Goal: Information Seeking & Learning: Learn about a topic

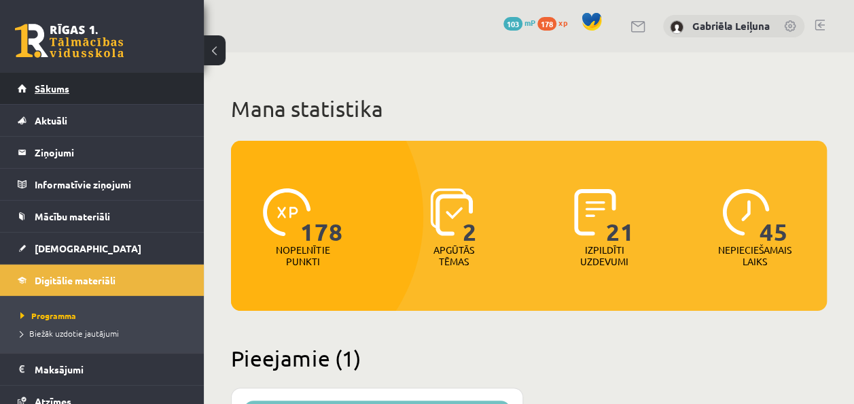
click at [108, 88] on link "Sākums" at bounding box center [102, 88] width 169 height 31
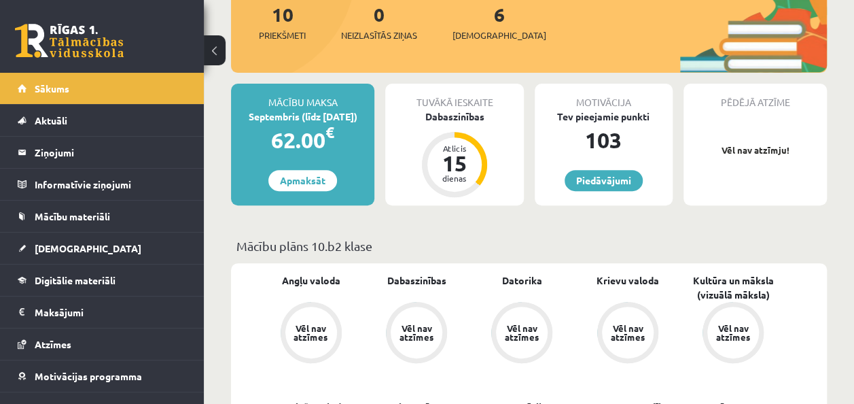
scroll to position [190, 0]
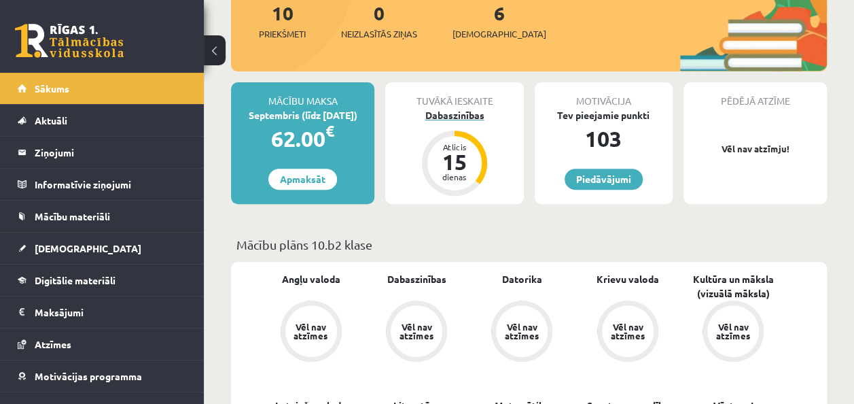
click at [432, 167] on div "Atlicis 15 dienas" at bounding box center [454, 163] width 54 height 54
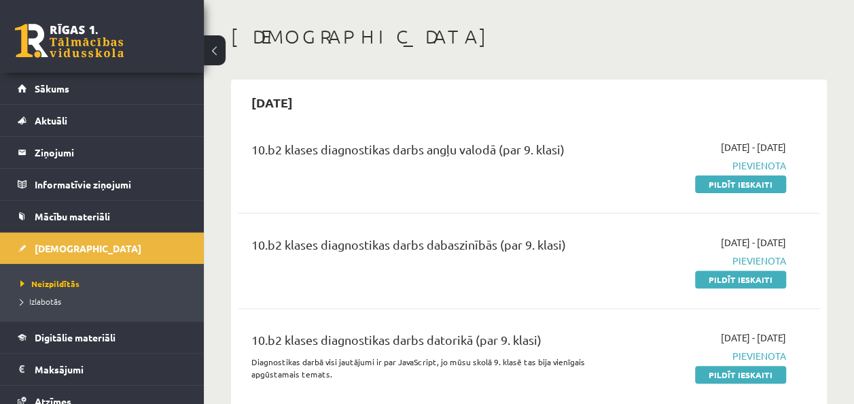
scroll to position [27, 0]
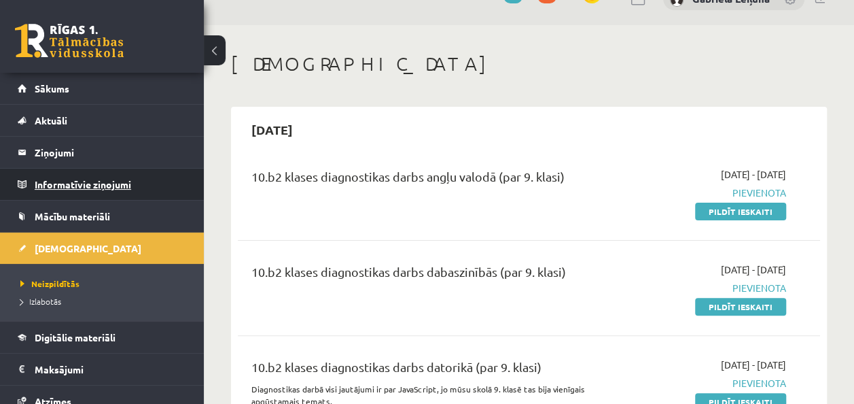
click at [92, 171] on legend "Informatīvie ziņojumi 0" at bounding box center [111, 184] width 152 height 31
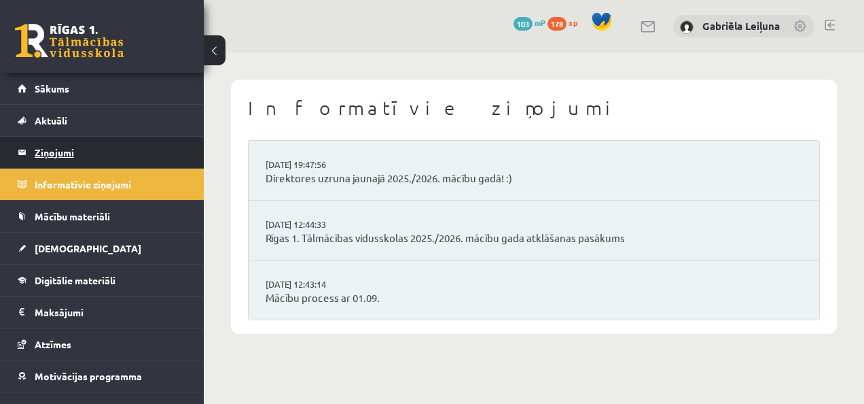
click at [84, 140] on legend "Ziņojumi 0" at bounding box center [111, 152] width 152 height 31
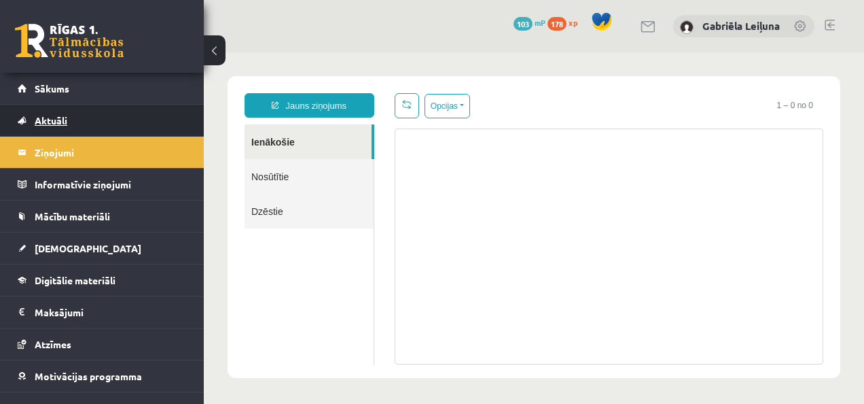
click at [80, 125] on link "Aktuāli" at bounding box center [102, 120] width 169 height 31
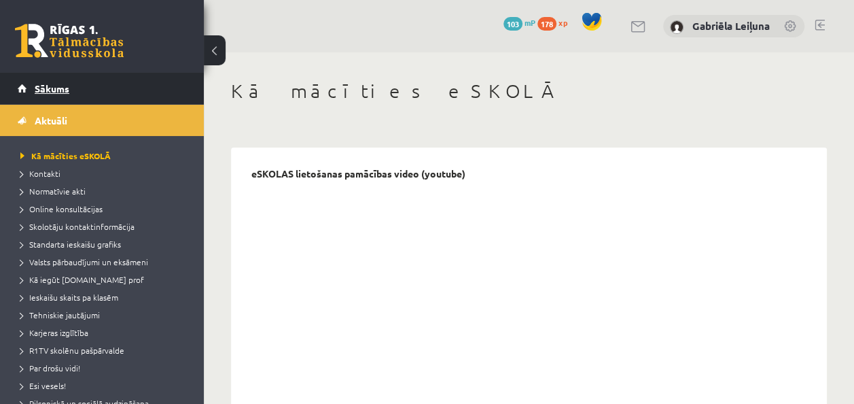
click at [79, 90] on link "Sākums" at bounding box center [102, 88] width 169 height 31
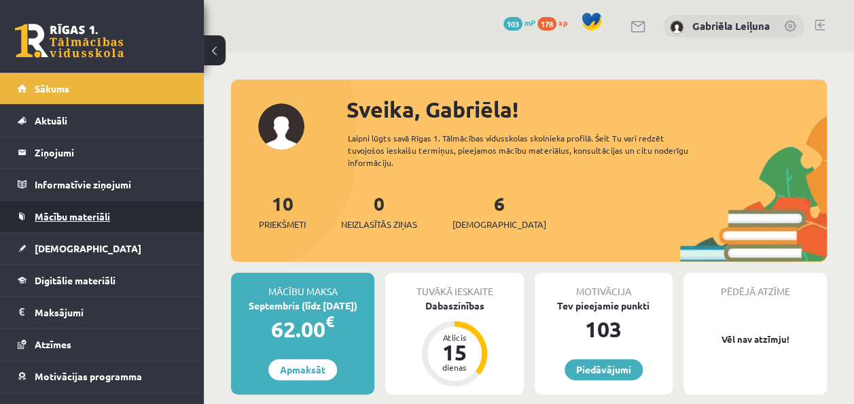
click at [98, 219] on span "Mācību materiāli" at bounding box center [72, 216] width 75 height 12
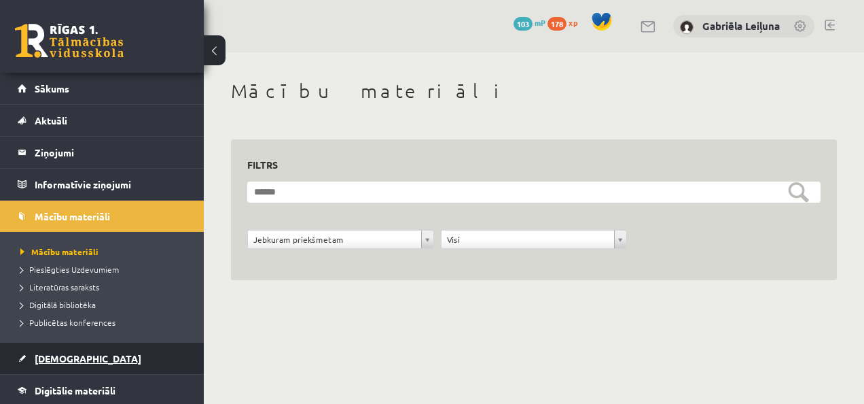
click at [90, 349] on link "[DEMOGRAPHIC_DATA]" at bounding box center [102, 358] width 169 height 31
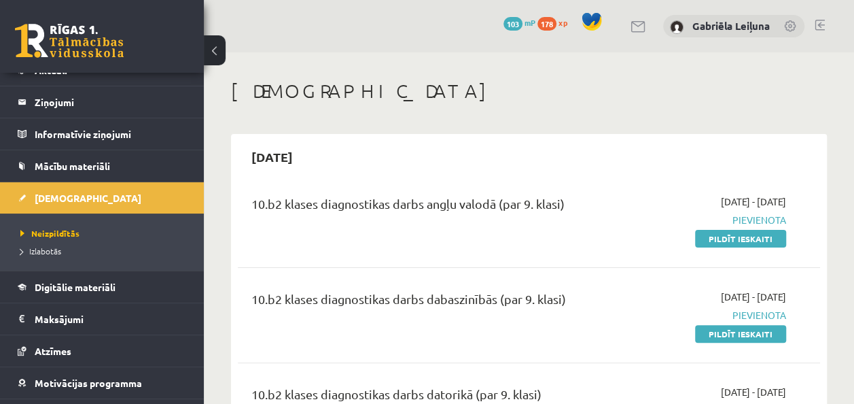
scroll to position [54, 0]
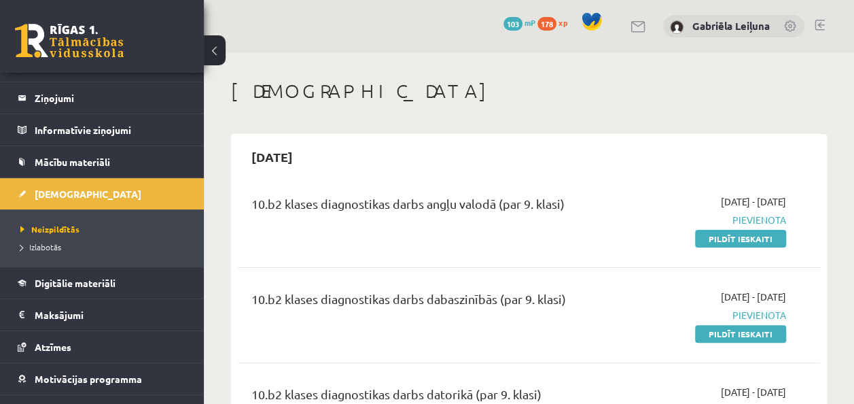
click at [605, 103] on div "[DEMOGRAPHIC_DATA]" at bounding box center [529, 93] width 596 height 27
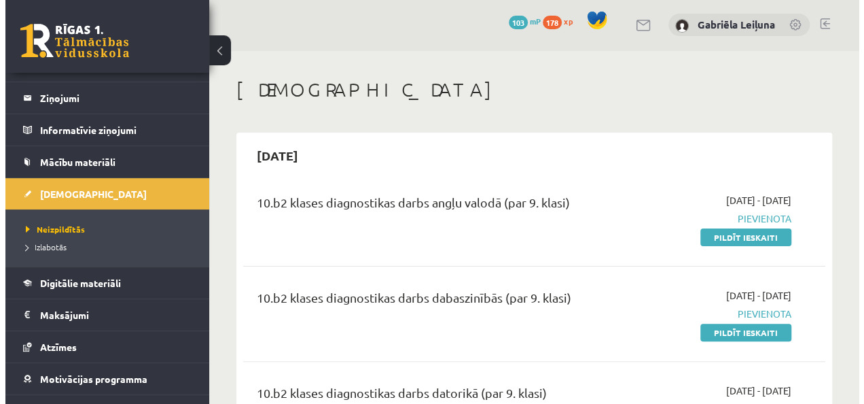
scroll to position [0, 0]
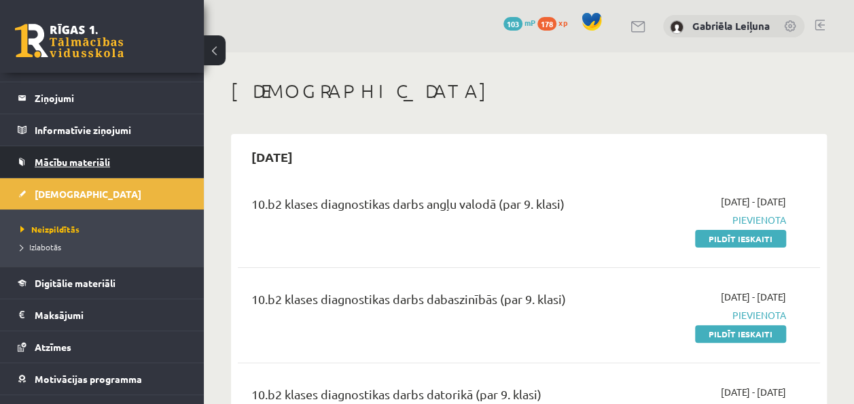
click at [103, 158] on span "Mācību materiāli" at bounding box center [72, 162] width 75 height 12
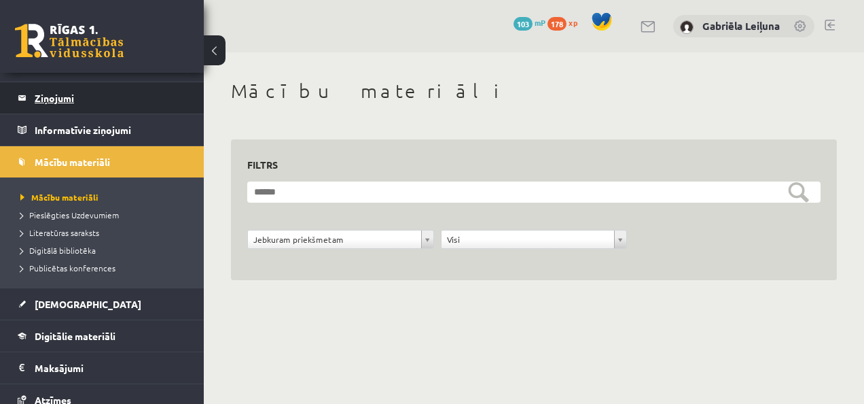
click at [65, 94] on legend "Ziņojumi 0" at bounding box center [111, 97] width 152 height 31
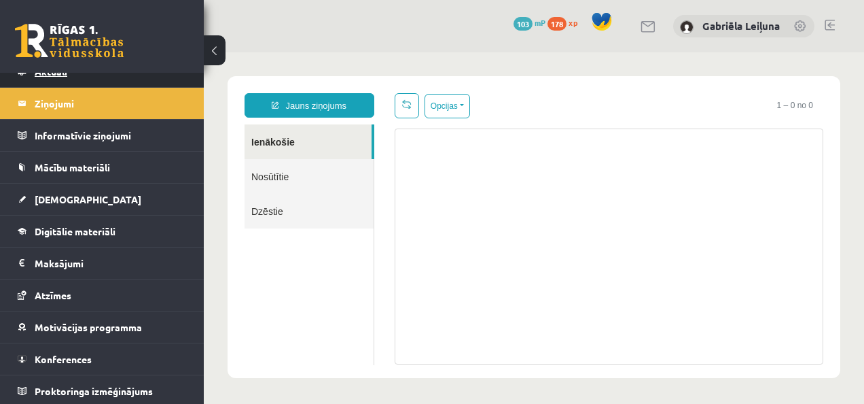
click at [63, 80] on link "Aktuāli" at bounding box center [102, 71] width 169 height 31
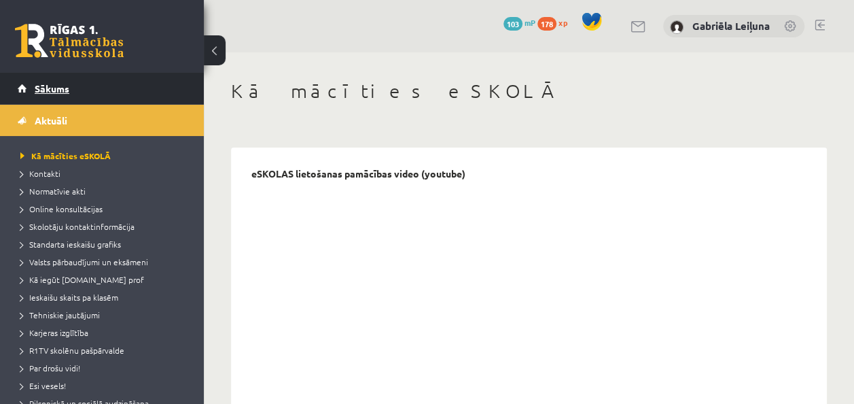
click at [74, 82] on link "Sākums" at bounding box center [102, 88] width 169 height 31
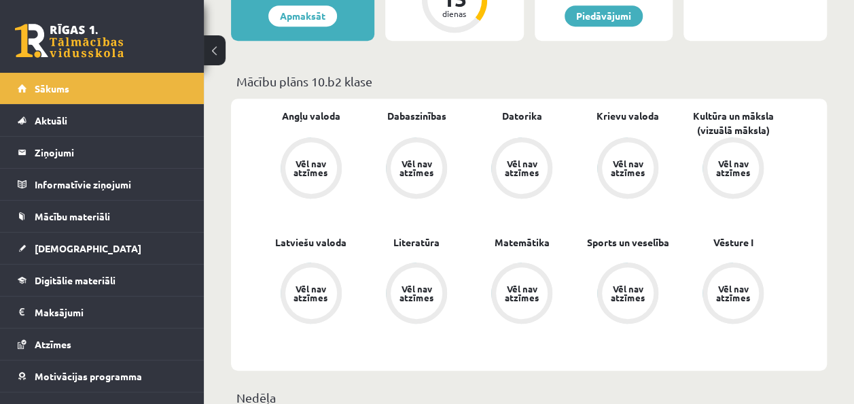
scroll to position [381, 0]
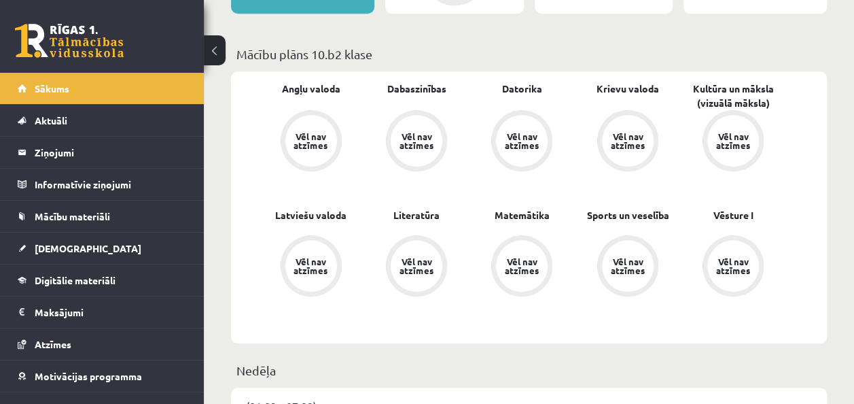
click at [640, 139] on div "Vēl nav atzīmes" at bounding box center [628, 141] width 38 height 18
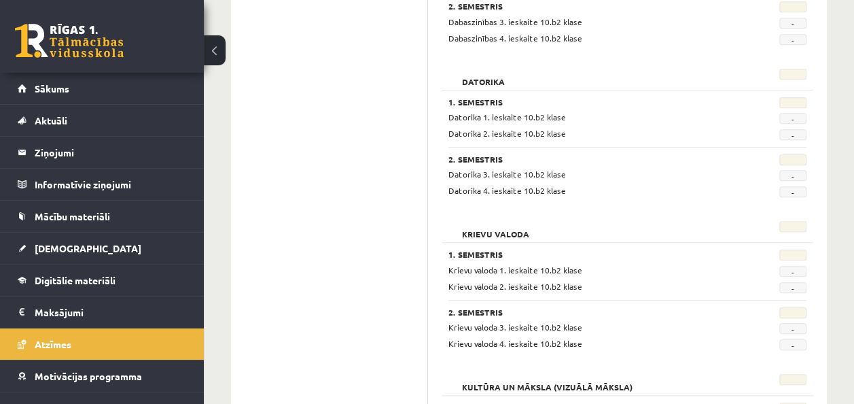
scroll to position [462, 0]
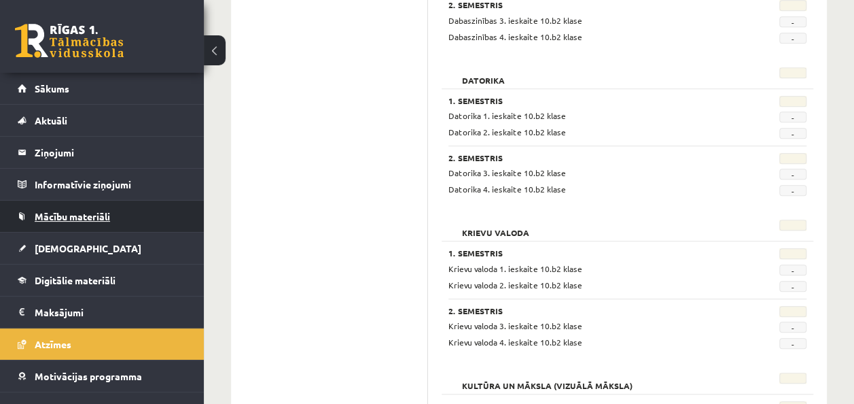
click at [77, 218] on span "Mācību materiāli" at bounding box center [72, 216] width 75 height 12
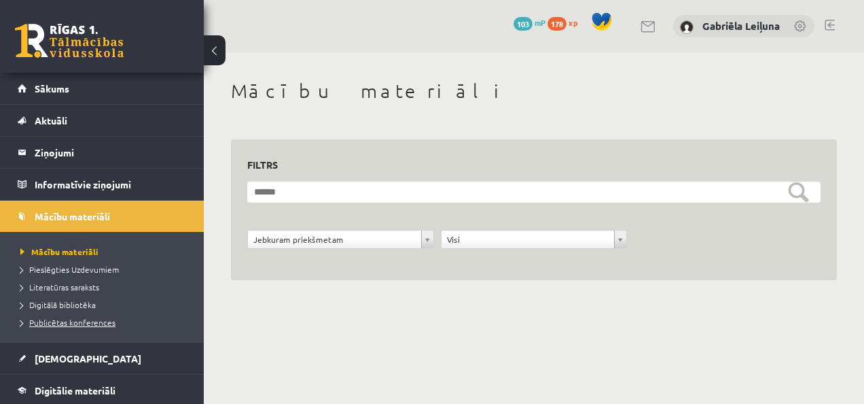
click at [65, 318] on span "Publicētas konferences" at bounding box center [67, 322] width 95 height 11
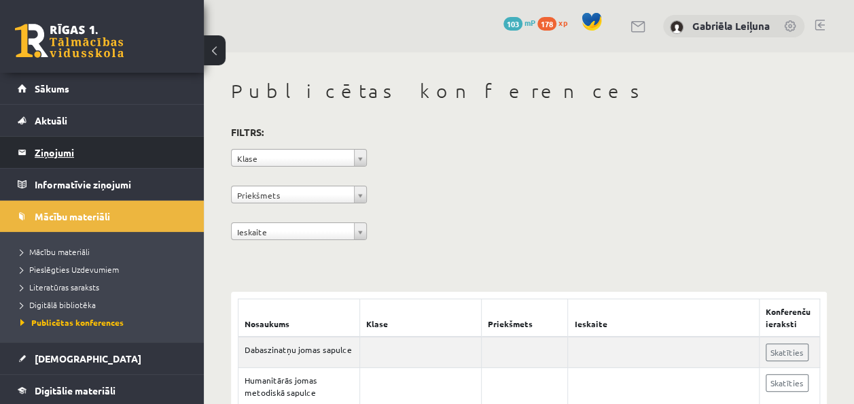
click at [29, 154] on link "Ziņojumi 0" at bounding box center [102, 152] width 169 height 31
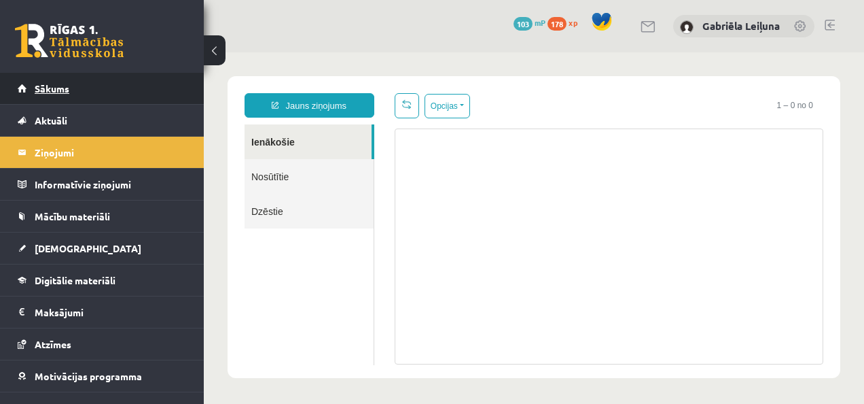
click at [62, 90] on span "Sākums" at bounding box center [52, 88] width 35 height 12
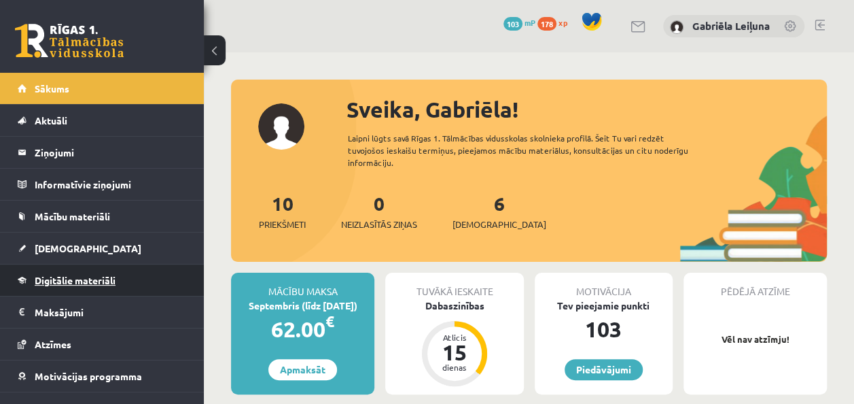
click at [62, 283] on span "Digitālie materiāli" at bounding box center [75, 280] width 81 height 12
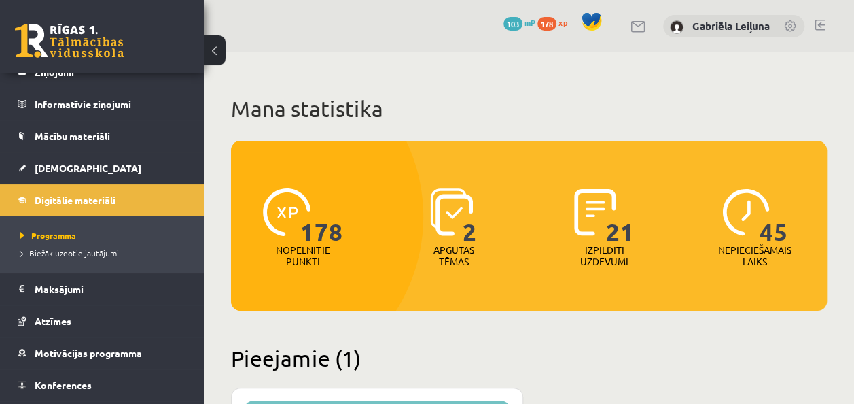
scroll to position [82, 0]
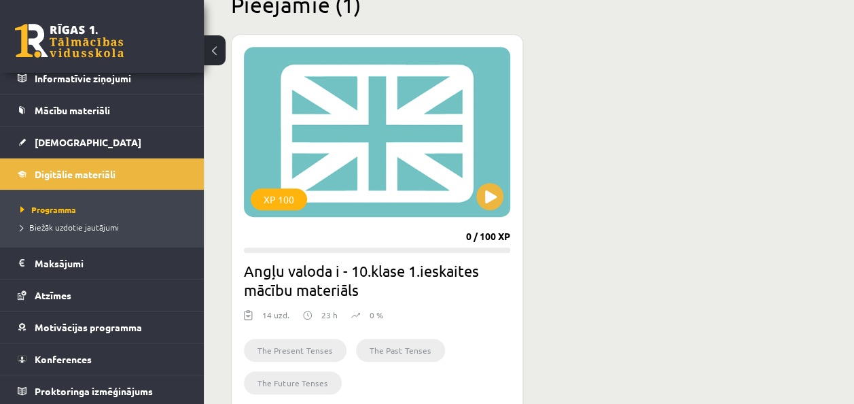
scroll to position [0, 0]
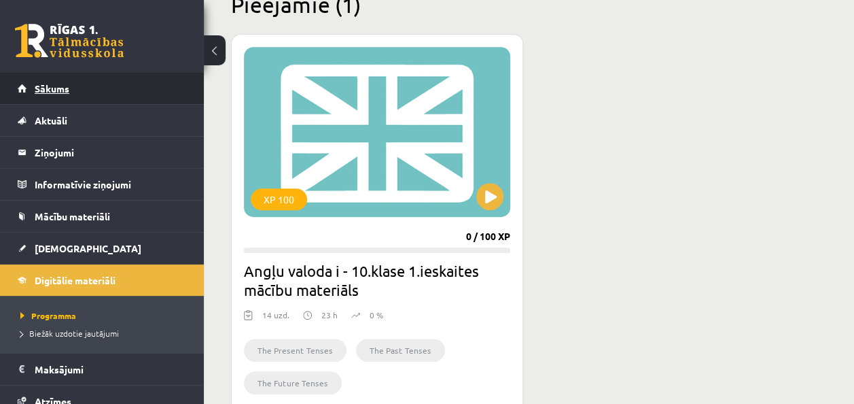
click at [26, 101] on link "Sākums" at bounding box center [102, 88] width 169 height 31
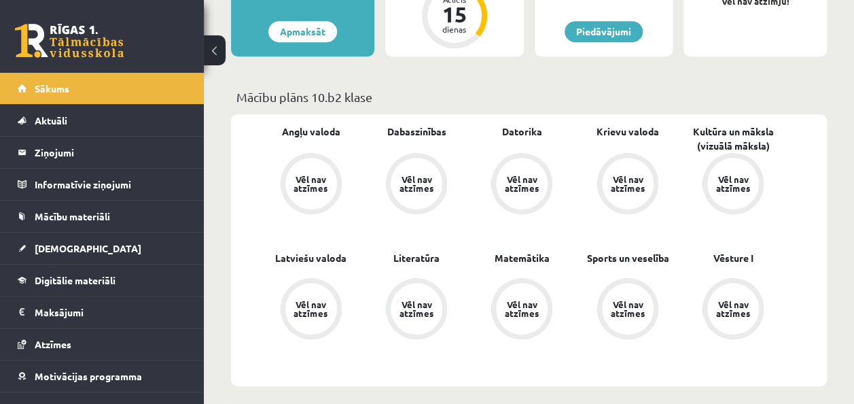
scroll to position [341, 0]
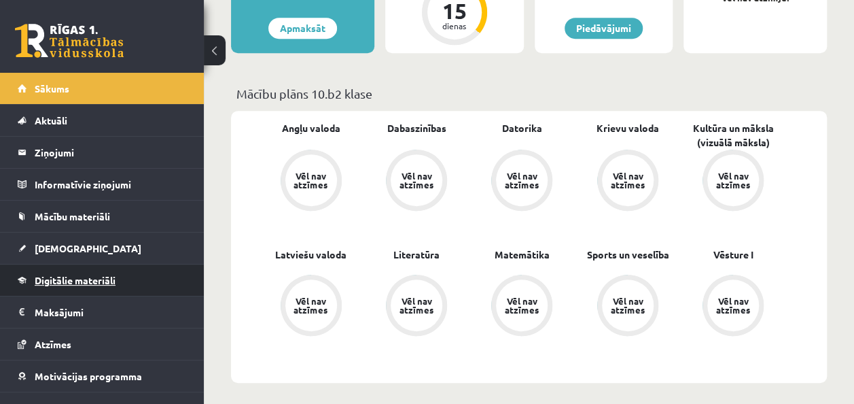
click at [122, 273] on link "Digitālie materiāli" at bounding box center [102, 279] width 169 height 31
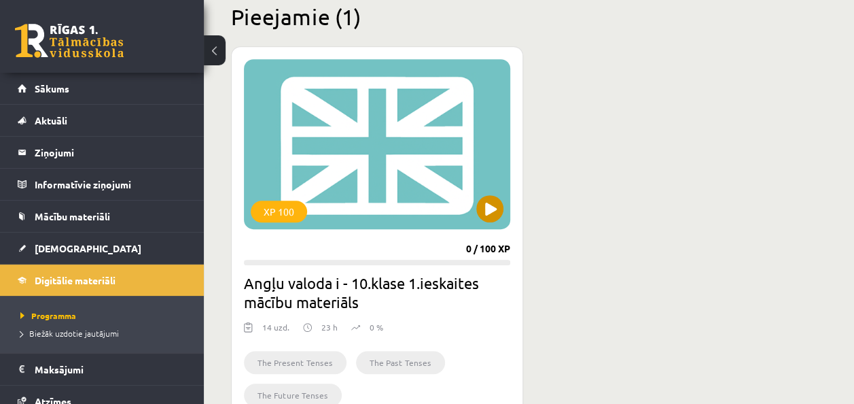
click at [367, 173] on div "XP 100" at bounding box center [377, 144] width 266 height 170
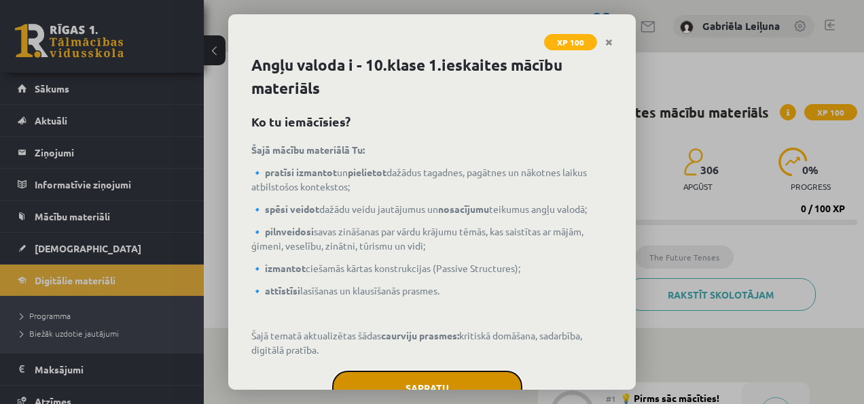
click at [481, 378] on button "Sapratu" at bounding box center [427, 387] width 190 height 34
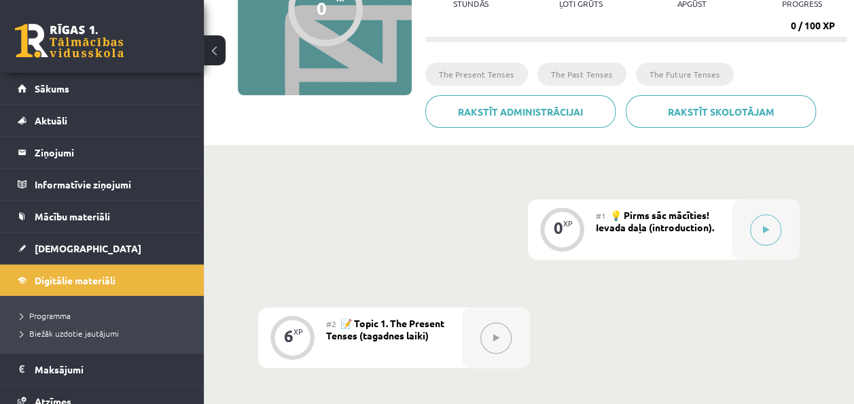
scroll to position [190, 0]
